Goal: Task Accomplishment & Management: Use online tool/utility

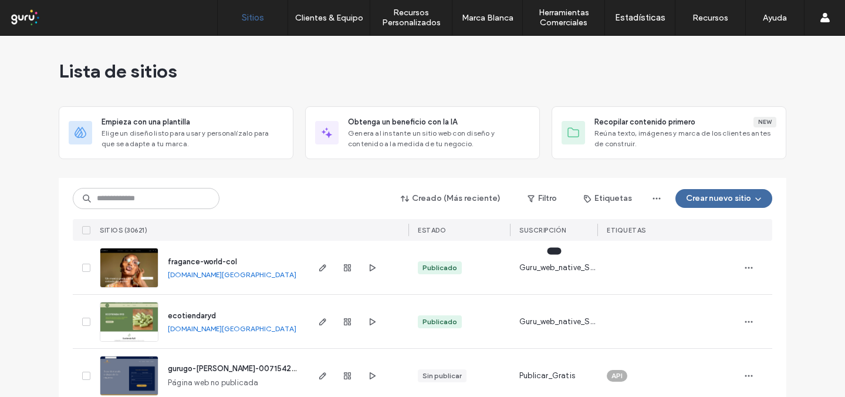
click at [562, 268] on span "Guru_web_native_Standard" at bounding box center [559, 268] width 78 height 12
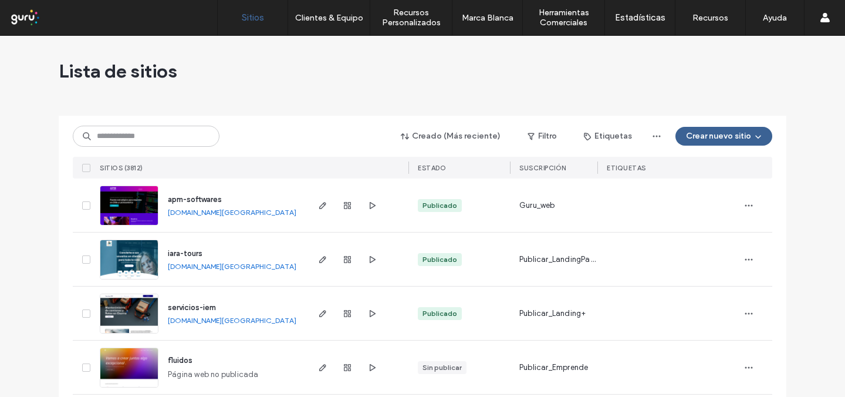
click at [720, 135] on button "Crear nuevo sitio" at bounding box center [724, 136] width 97 height 19
click at [720, 136] on button "Crear nuevo sitio" at bounding box center [724, 136] width 97 height 19
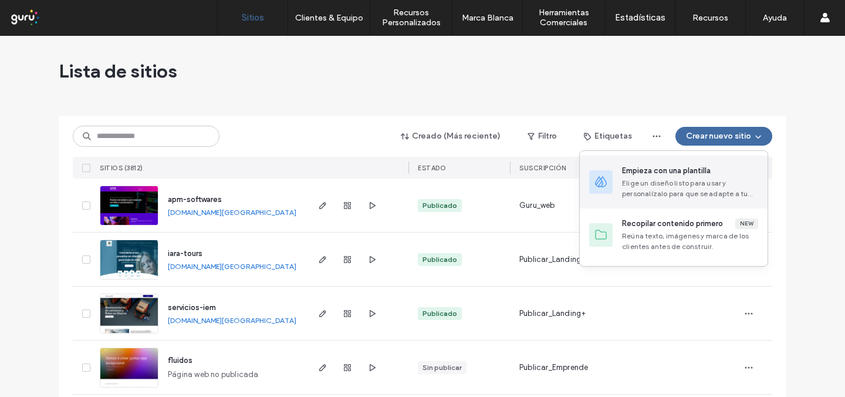
click at [690, 190] on div "Elige un diseño listo para usar y personalízalo para que se adapte a tu marca." at bounding box center [690, 188] width 136 height 21
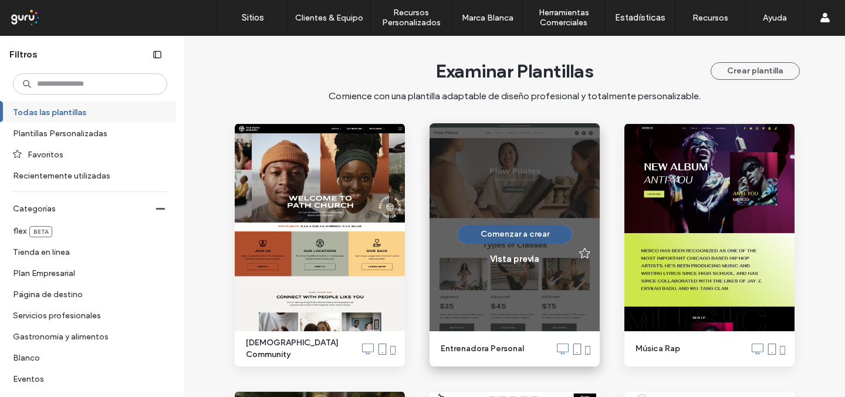
click at [505, 234] on button "Comenzar a crear" at bounding box center [514, 234] width 115 height 19
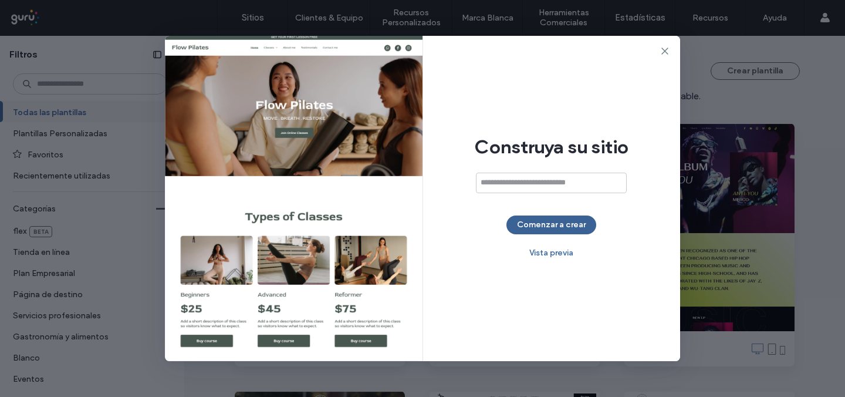
click at [521, 222] on button "Comenzar a crear" at bounding box center [552, 224] width 90 height 19
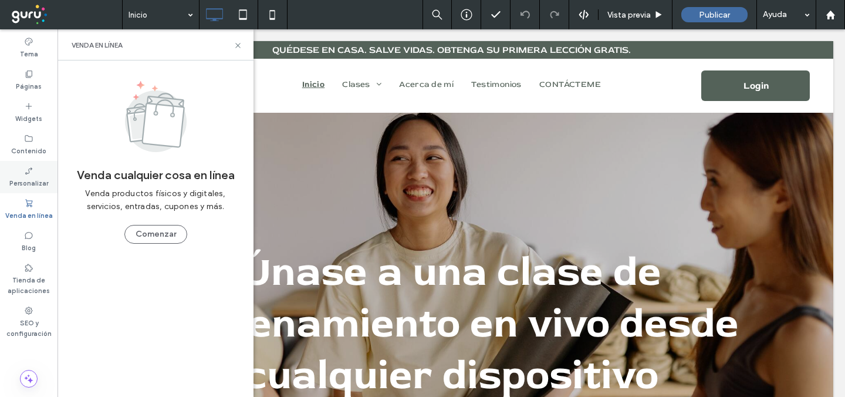
click at [37, 175] on div "Personalizar" at bounding box center [29, 177] width 58 height 32
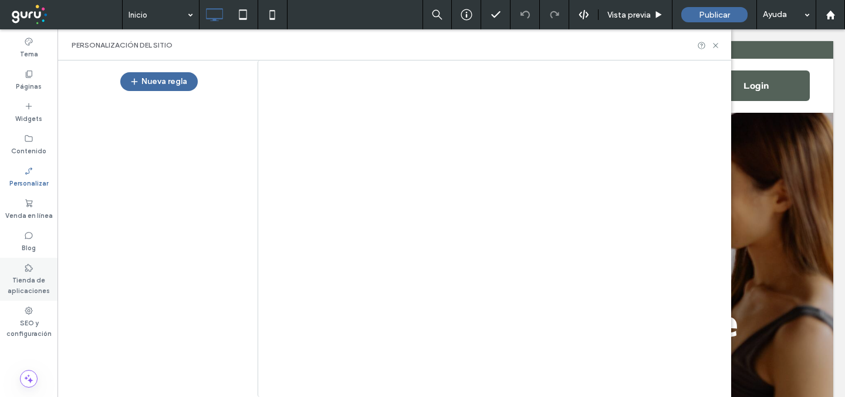
click at [35, 289] on label "Tienda de aplicaciones" at bounding box center [29, 283] width 58 height 23
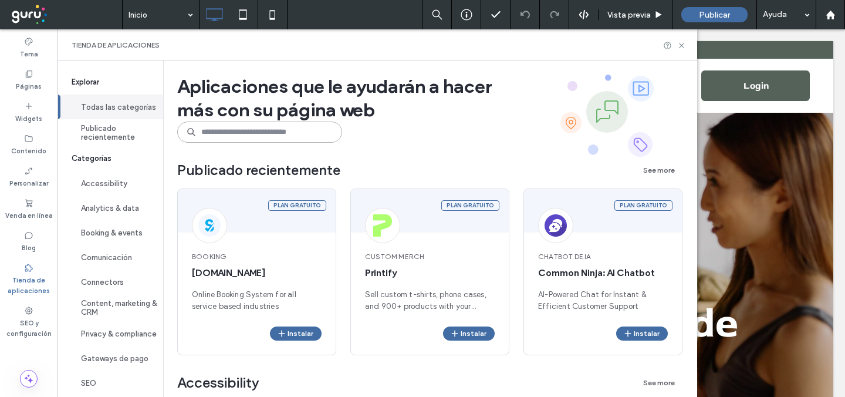
click at [307, 131] on input at bounding box center [259, 132] width 165 height 21
type input "*******"
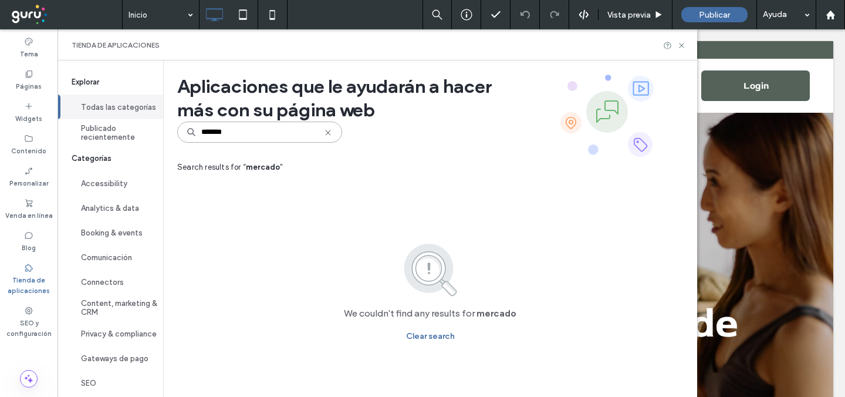
click at [316, 137] on input "*******" at bounding box center [259, 132] width 165 height 21
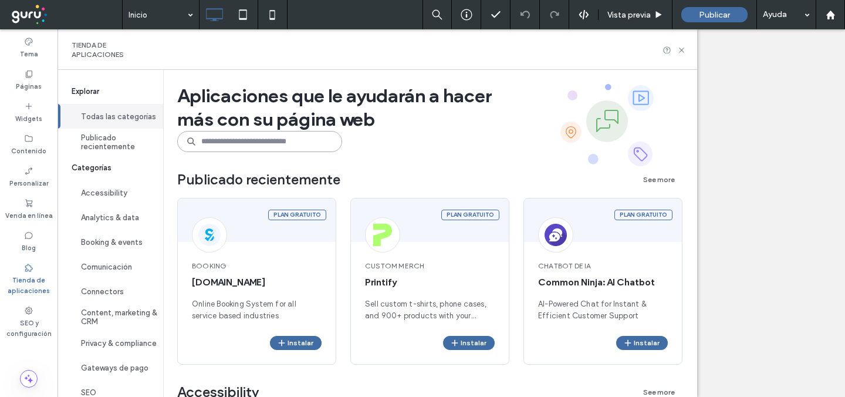
click at [274, 146] on input at bounding box center [259, 141] width 165 height 21
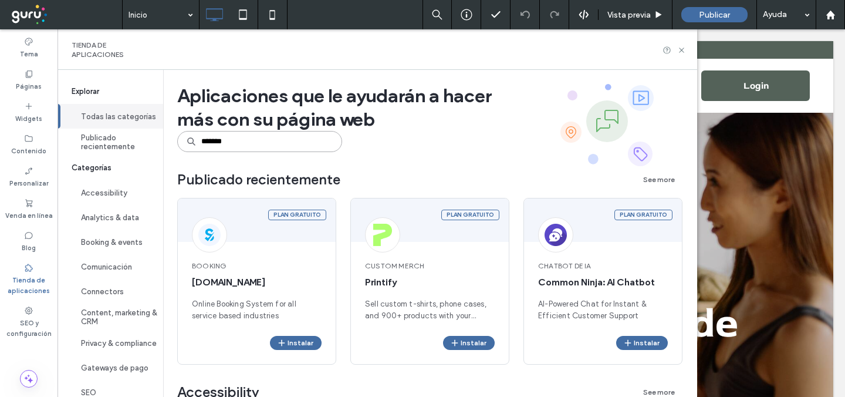
type input "*******"
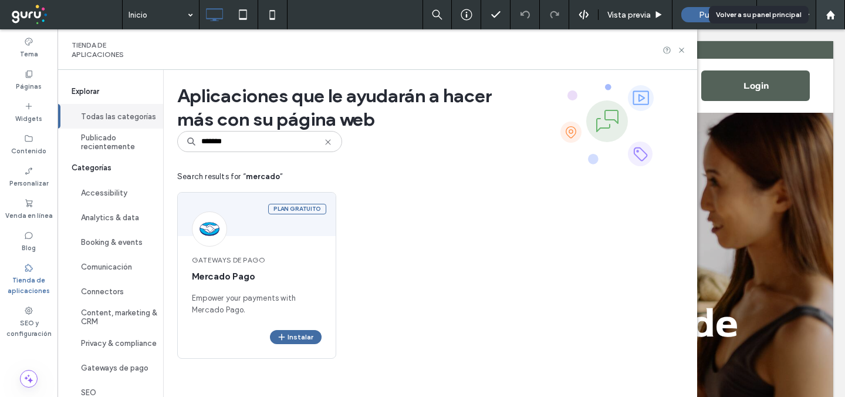
click at [817, 21] on div at bounding box center [830, 14] width 29 height 29
click at [821, 20] on div at bounding box center [830, 14] width 29 height 29
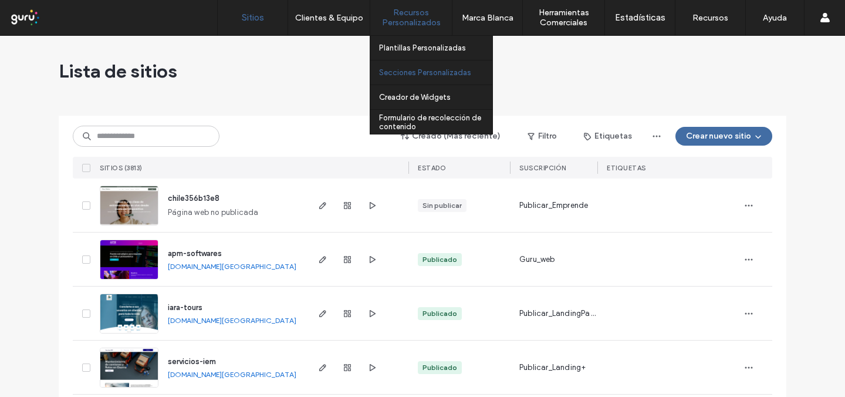
click at [430, 71] on label "Secciones Personalizadas" at bounding box center [425, 72] width 92 height 9
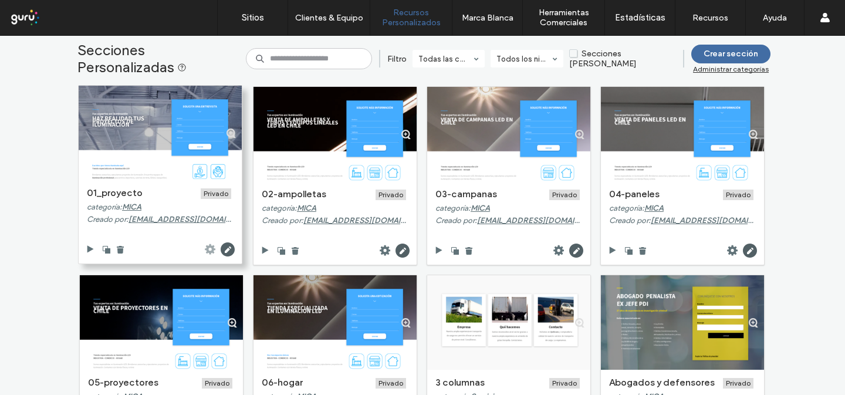
click at [209, 252] on use at bounding box center [210, 249] width 11 height 11
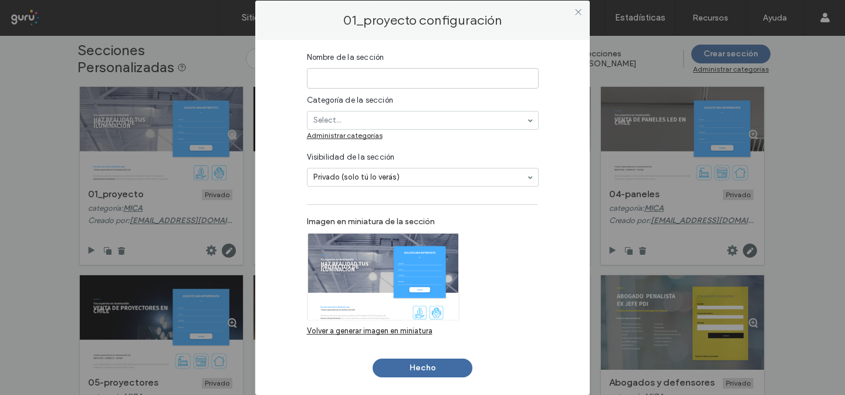
type input "**********"
click at [577, 17] on span at bounding box center [578, 13] width 9 height 18
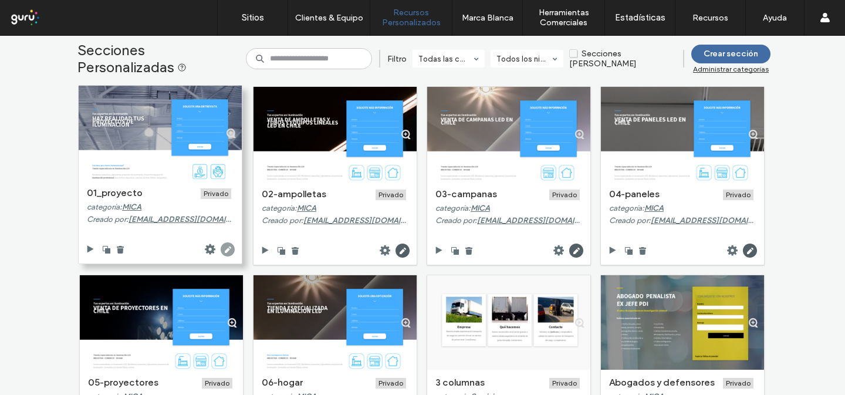
click at [221, 251] on use at bounding box center [228, 249] width 14 height 14
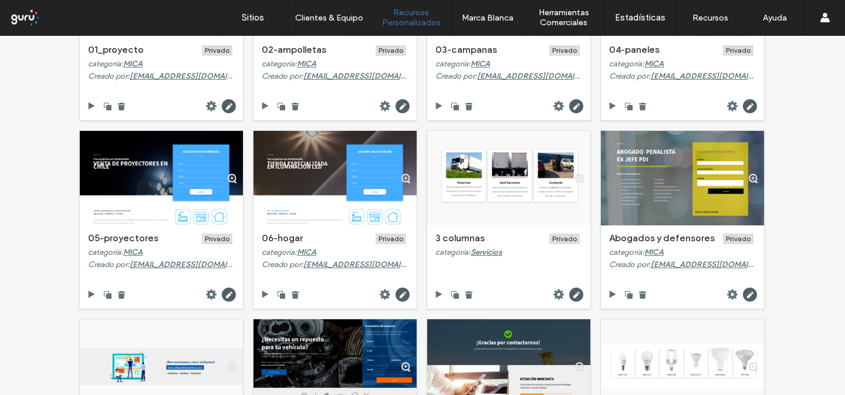
scroll to position [568, 0]
